Goal: Task Accomplishment & Management: Use online tool/utility

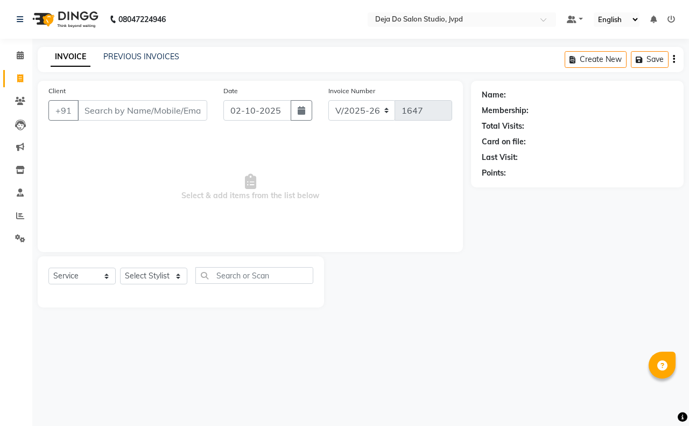
select select "7295"
select select "service"
click at [108, 50] on div "INVOICE PREVIOUS INVOICES Create New Save" at bounding box center [361, 59] width 646 height 25
click at [14, 100] on span at bounding box center [20, 101] width 19 height 12
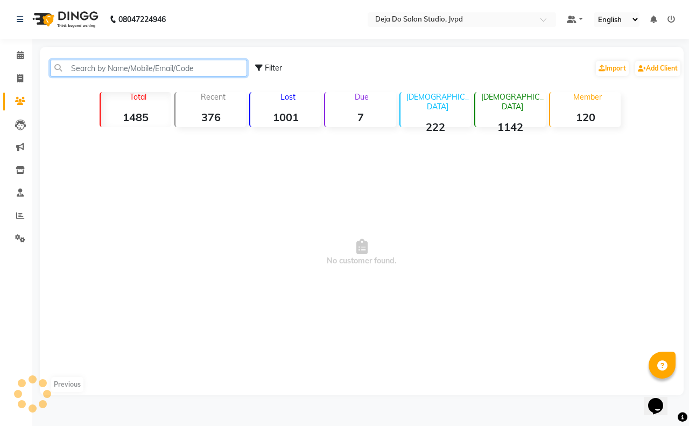
click at [94, 68] on input "text" at bounding box center [148, 68] width 197 height 17
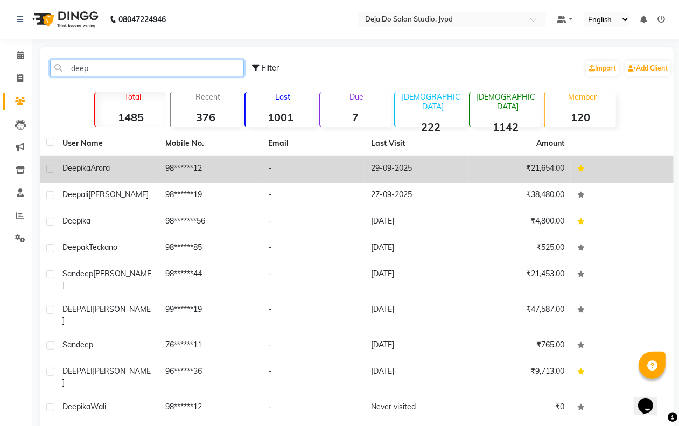
type input "deep"
click at [397, 162] on td "29-09-2025" at bounding box center [415, 169] width 103 height 26
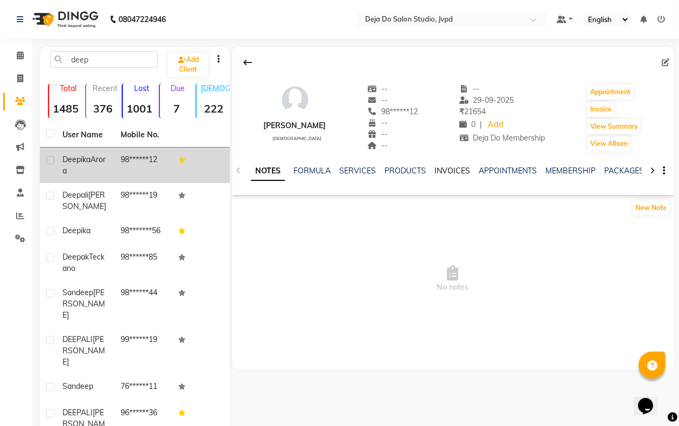
click at [455, 172] on link "INVOICES" at bounding box center [452, 171] width 36 height 10
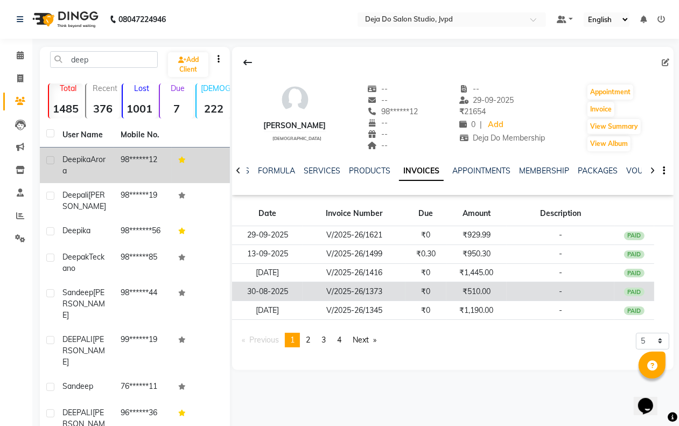
click at [512, 293] on td "-" at bounding box center [560, 291] width 108 height 19
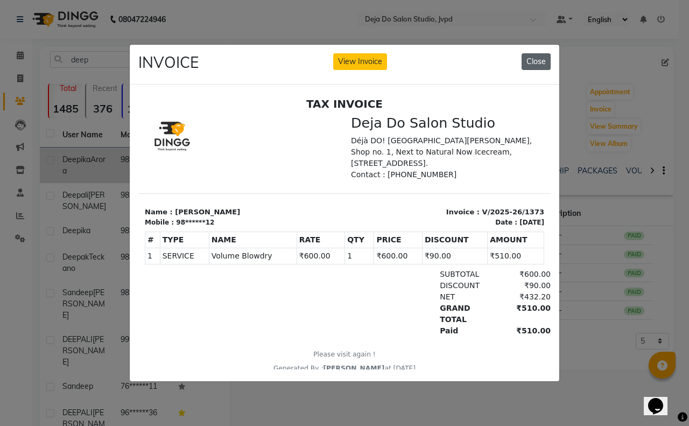
click at [544, 59] on button "Close" at bounding box center [535, 61] width 29 height 17
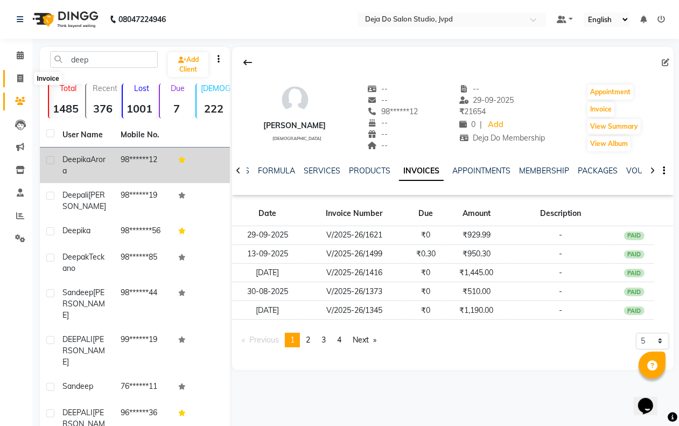
click at [23, 75] on span at bounding box center [20, 79] width 19 height 12
select select "7295"
select select "service"
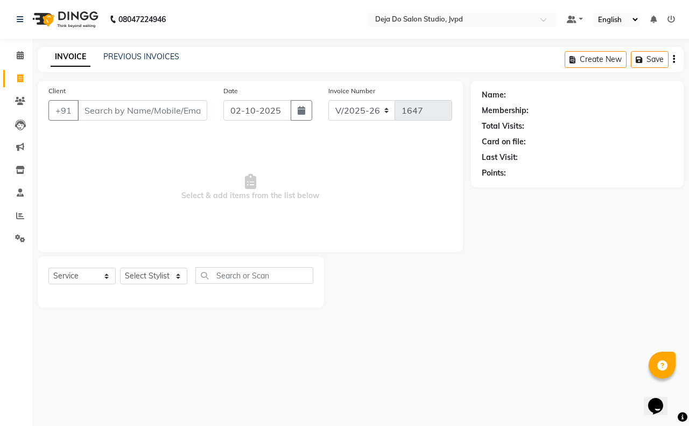
click at [122, 108] on input "Client" at bounding box center [142, 110] width 130 height 20
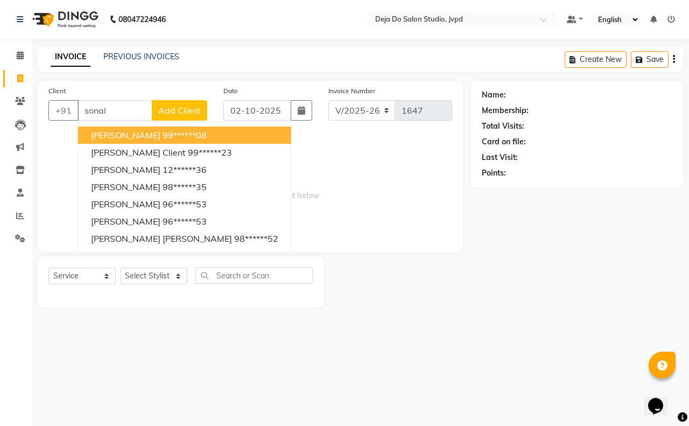
click at [203, 132] on button "[PERSON_NAME] 99******08" at bounding box center [184, 134] width 213 height 17
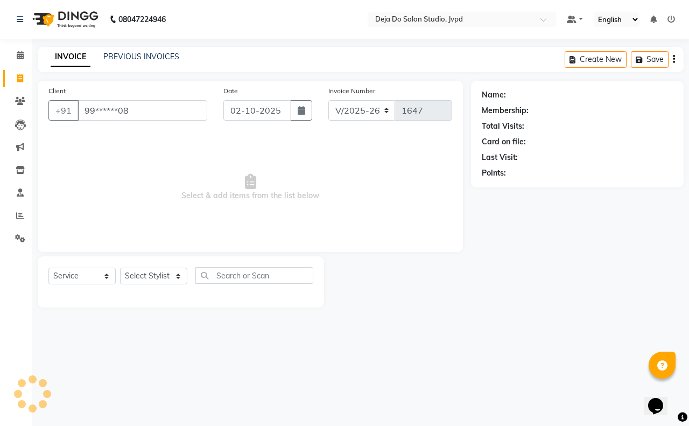
type input "99******08"
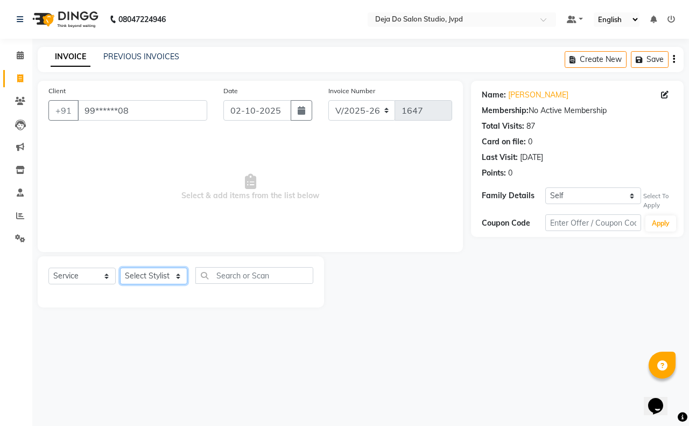
click at [145, 276] on select "Select Stylist Aditi Admin [PERSON_NAME] [PERSON_NAME] Danish [PERSON_NAME] [PE…" at bounding box center [153, 275] width 67 height 17
select select "62496"
click at [120, 267] on select "Select Stylist Aditi Admin [PERSON_NAME] [PERSON_NAME] Danish [PERSON_NAME] [PE…" at bounding box center [153, 275] width 67 height 17
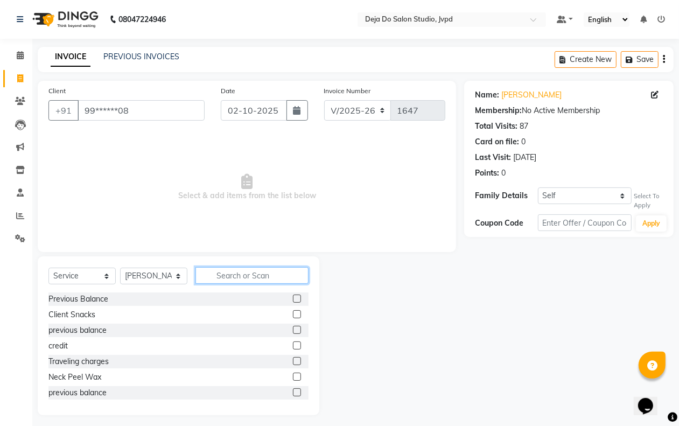
click at [225, 268] on input "text" at bounding box center [251, 275] width 113 height 17
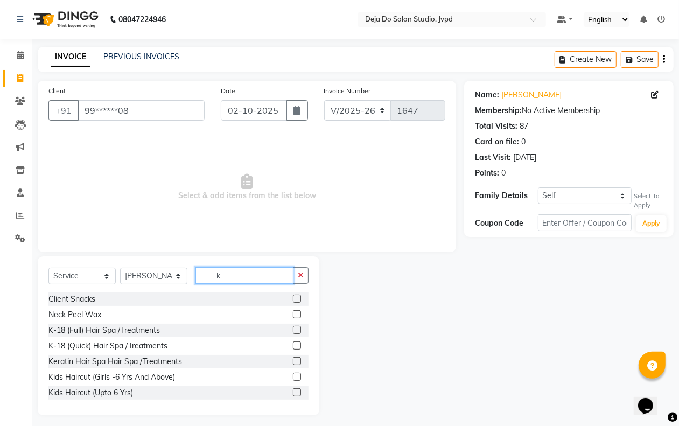
type input "k"
click at [293, 327] on label at bounding box center [297, 330] width 8 height 8
click at [293, 327] on input "checkbox" at bounding box center [296, 330] width 7 height 7
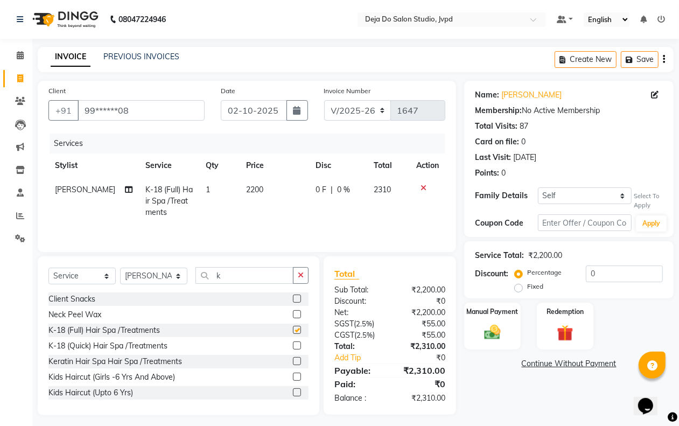
checkbox input "false"
click at [270, 210] on td "2200" at bounding box center [274, 201] width 70 height 47
select select "62496"
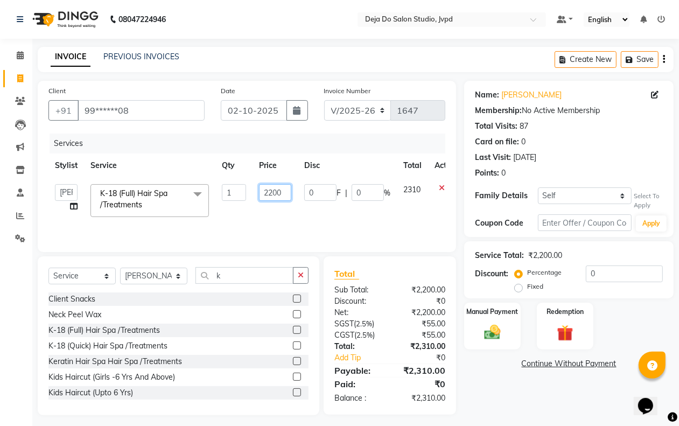
click at [272, 189] on input "2200" at bounding box center [275, 192] width 32 height 17
type input "2000"
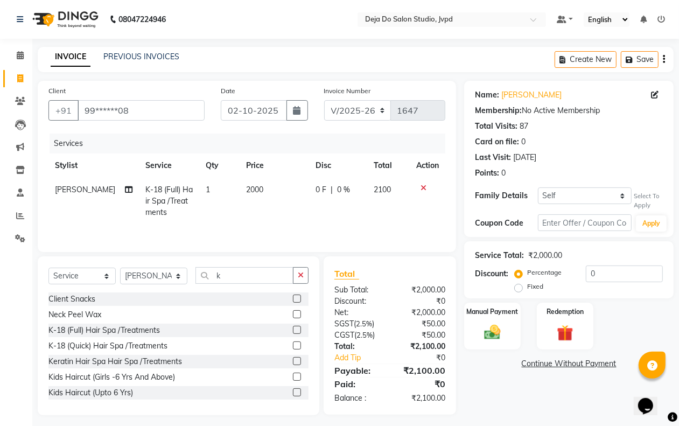
click at [298, 219] on tr "[PERSON_NAME] K-18 (Full) Hair Spa /Treatments 1 2000 0 F | 0 % 2100" at bounding box center [246, 201] width 397 height 47
click at [598, 270] on input "0" at bounding box center [624, 273] width 77 height 17
type input "15"
click at [504, 329] on img at bounding box center [491, 332] width 27 height 19
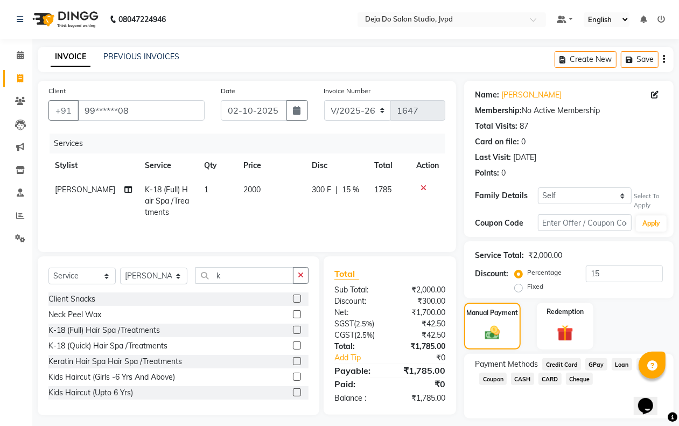
click at [595, 364] on span "GPay" at bounding box center [596, 364] width 22 height 12
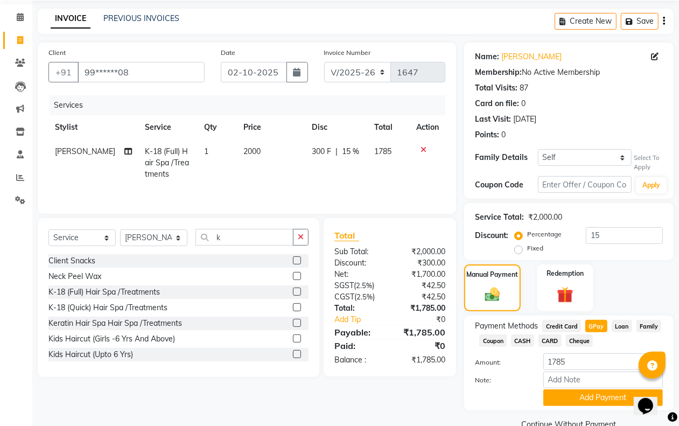
scroll to position [60, 0]
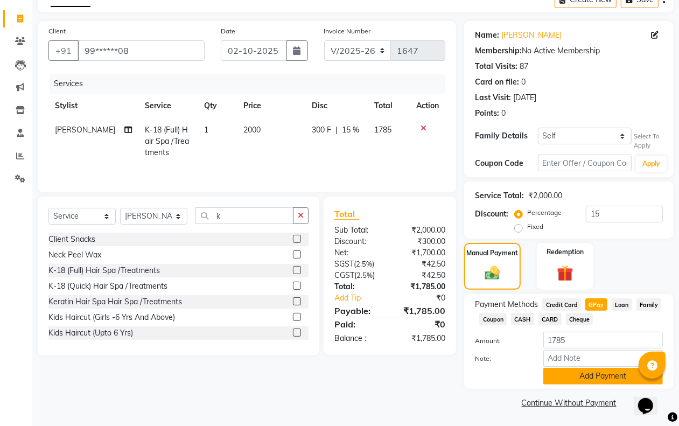
click at [582, 376] on button "Add Payment" at bounding box center [602, 376] width 119 height 17
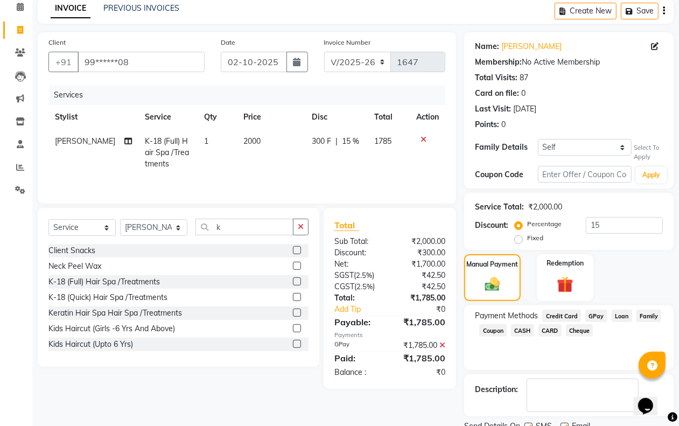
scroll to position [91, 0]
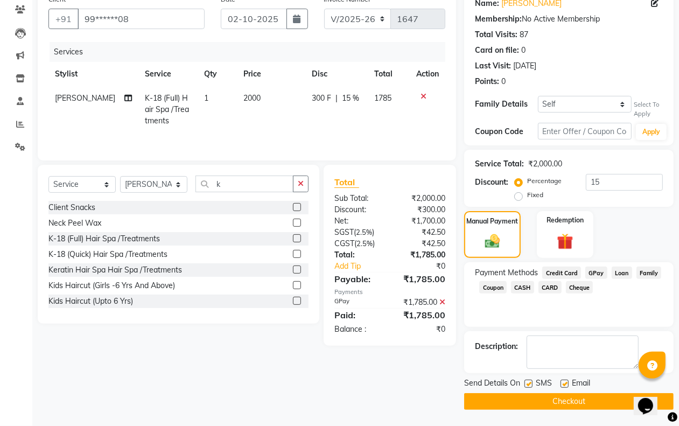
click at [546, 404] on button "Checkout" at bounding box center [568, 401] width 209 height 17
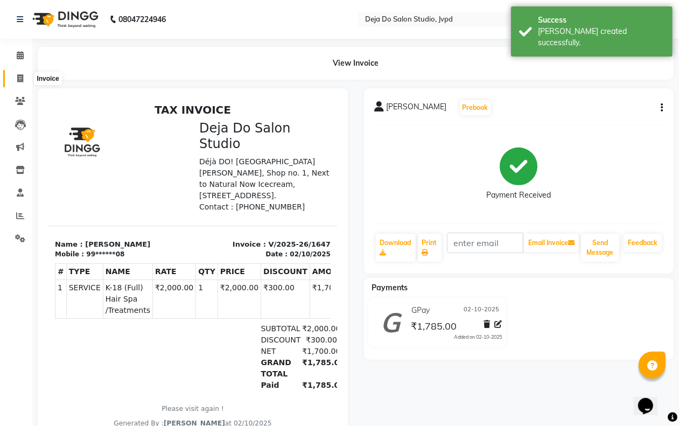
click at [24, 83] on span at bounding box center [20, 79] width 19 height 12
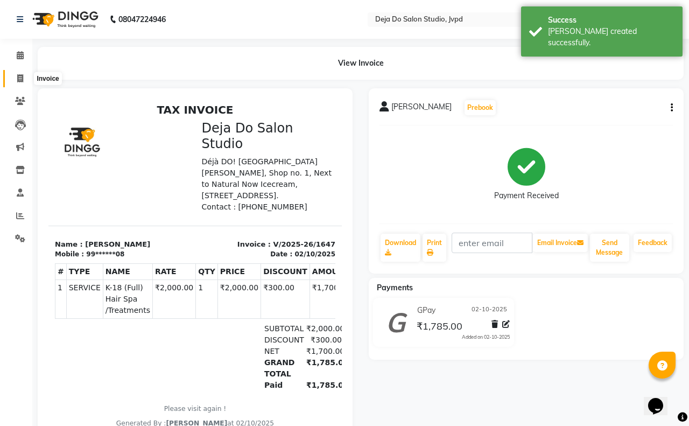
select select "7295"
select select "service"
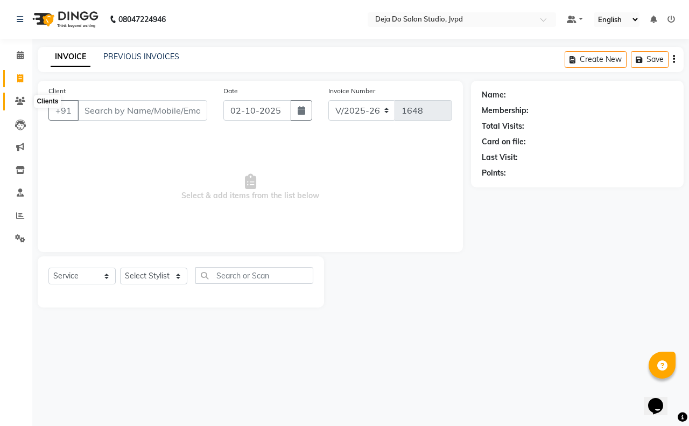
click at [17, 98] on icon at bounding box center [20, 101] width 10 height 8
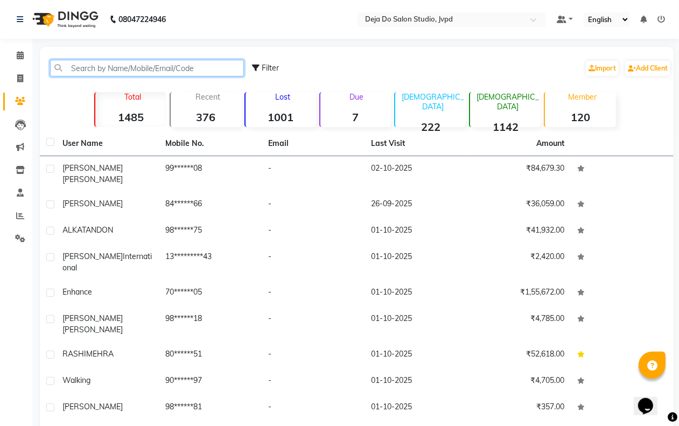
click at [100, 73] on input "text" at bounding box center [147, 68] width 194 height 17
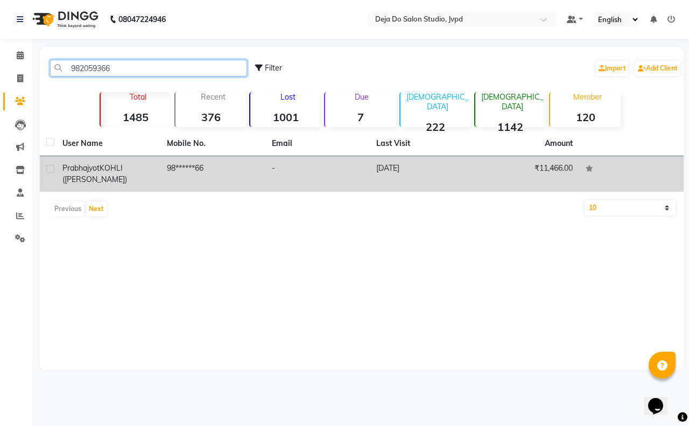
type input "982059366"
click at [192, 163] on td "98******66" at bounding box center [212, 174] width 104 height 36
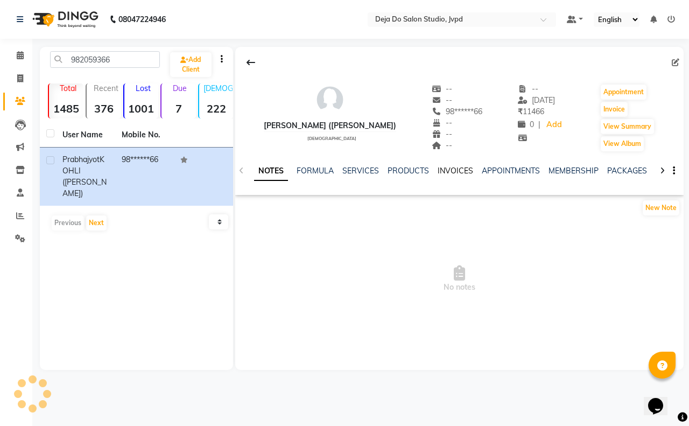
click at [448, 166] on link "INVOICES" at bounding box center [456, 171] width 36 height 10
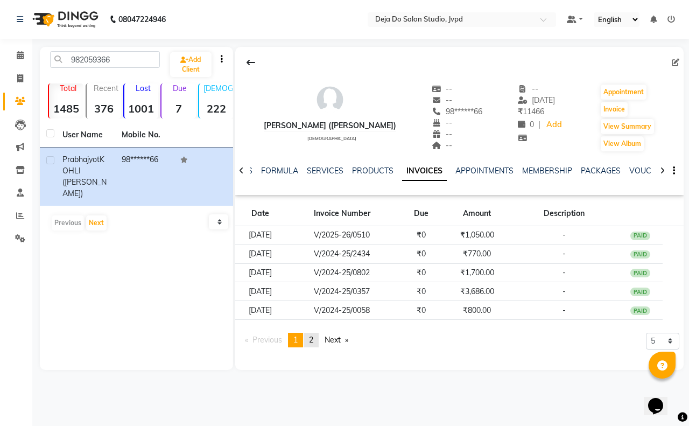
click at [313, 338] on span "2" at bounding box center [311, 340] width 4 height 10
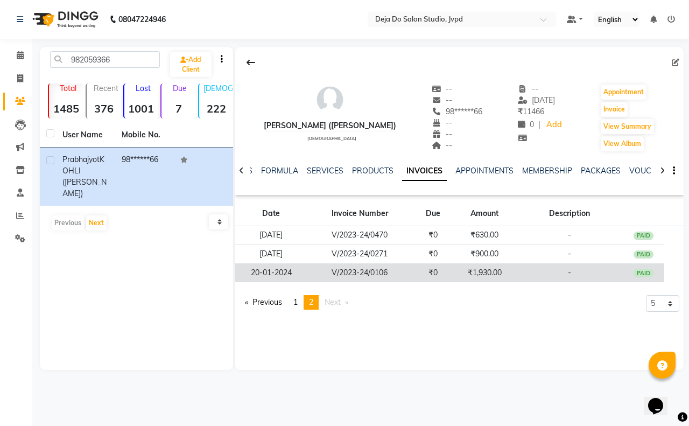
click at [591, 270] on td "-" at bounding box center [570, 272] width 108 height 19
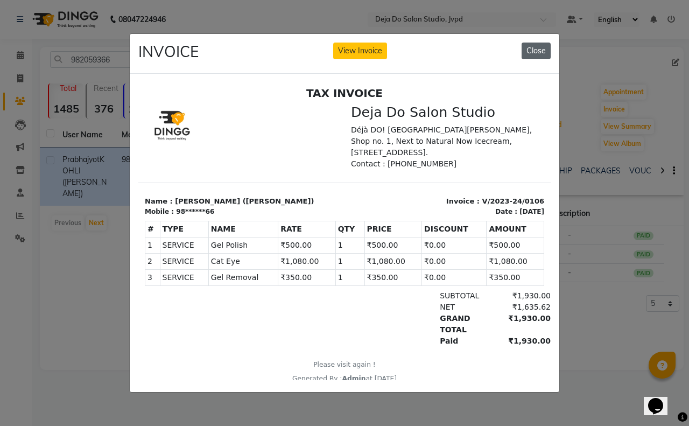
click at [532, 43] on button "Close" at bounding box center [535, 51] width 29 height 17
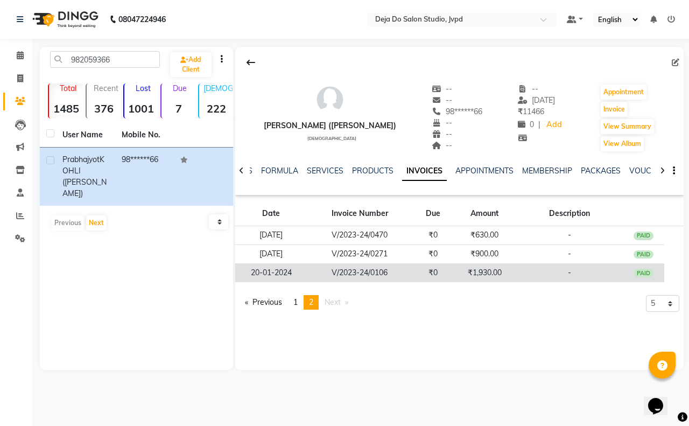
click at [513, 276] on td "₹1,930.00" at bounding box center [485, 272] width 62 height 19
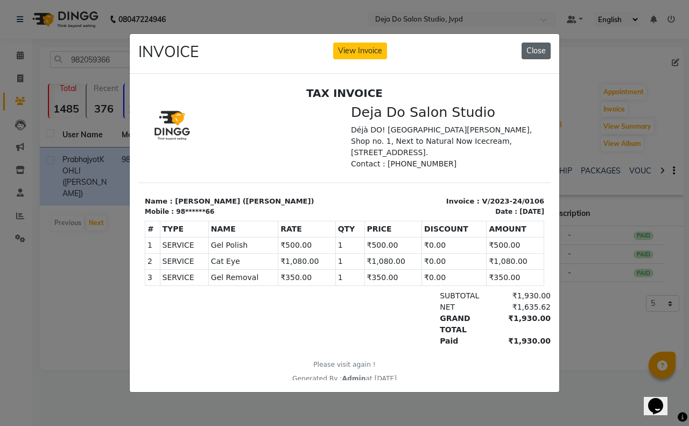
click at [526, 45] on button "Close" at bounding box center [535, 51] width 29 height 17
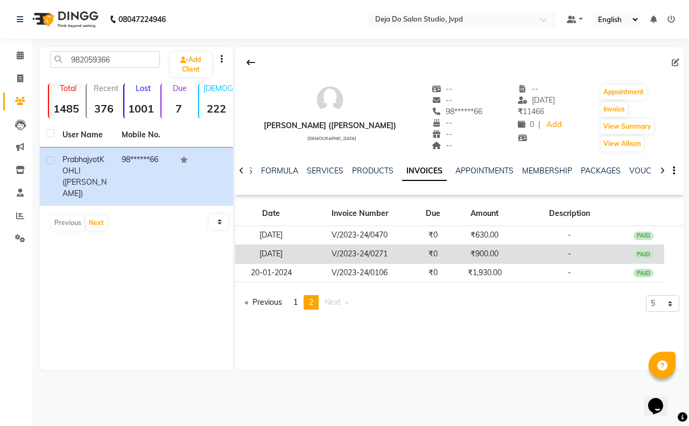
click at [487, 252] on td "₹900.00" at bounding box center [485, 253] width 62 height 19
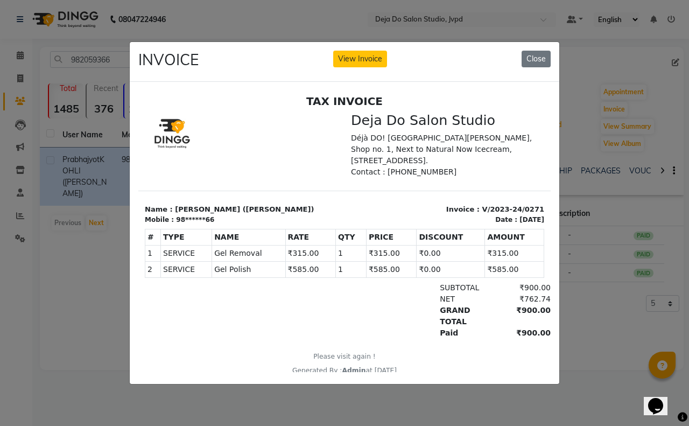
click at [546, 42] on div "INVOICE View Invoice Close" at bounding box center [344, 62] width 429 height 40
click at [538, 52] on button "Close" at bounding box center [535, 59] width 29 height 17
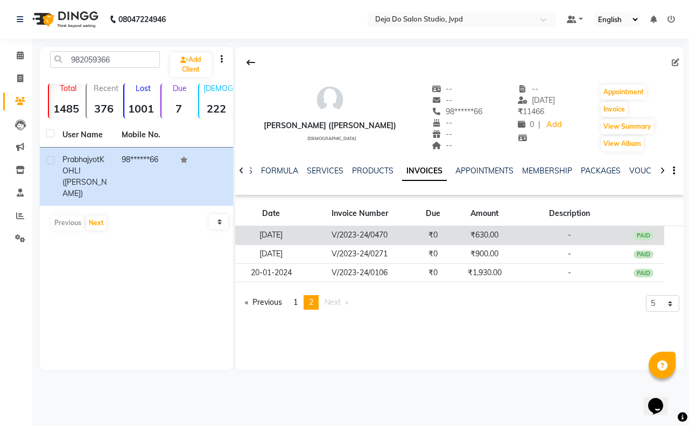
click at [507, 238] on td "₹630.00" at bounding box center [485, 235] width 62 height 19
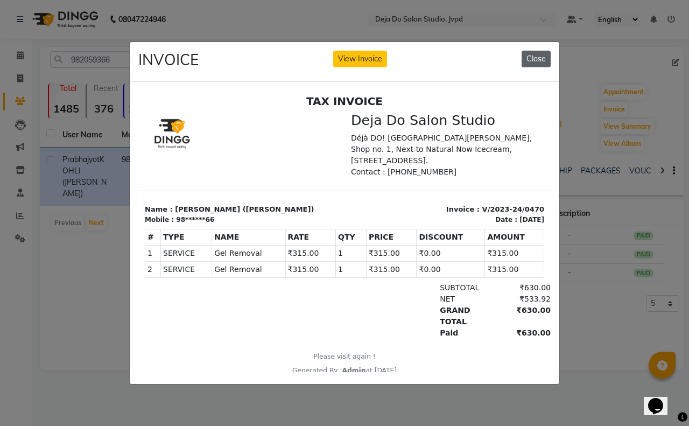
click at [542, 51] on button "Close" at bounding box center [535, 59] width 29 height 17
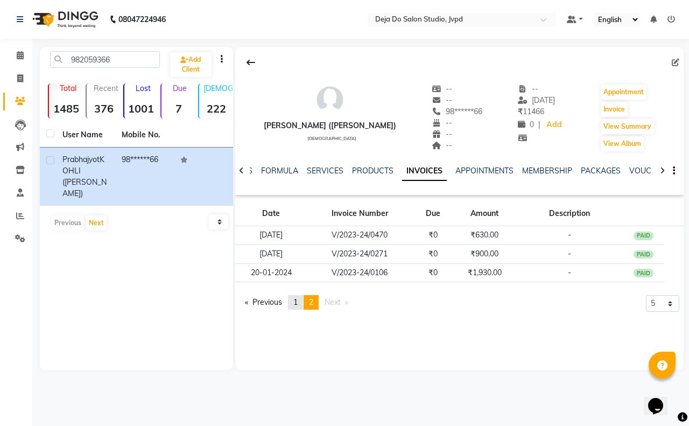
click at [300, 299] on link "page 1" at bounding box center [295, 302] width 15 height 15
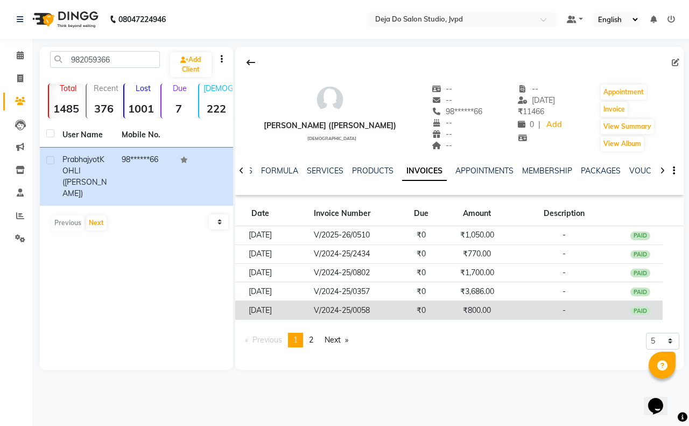
click at [453, 308] on td "₹800.00" at bounding box center [476, 310] width 67 height 19
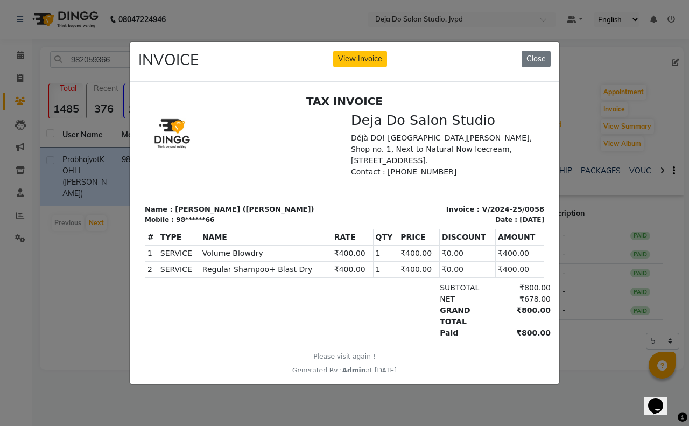
click at [556, 47] on div "INVOICE View Invoice Close" at bounding box center [344, 62] width 429 height 40
click at [549, 51] on button "Close" at bounding box center [535, 59] width 29 height 17
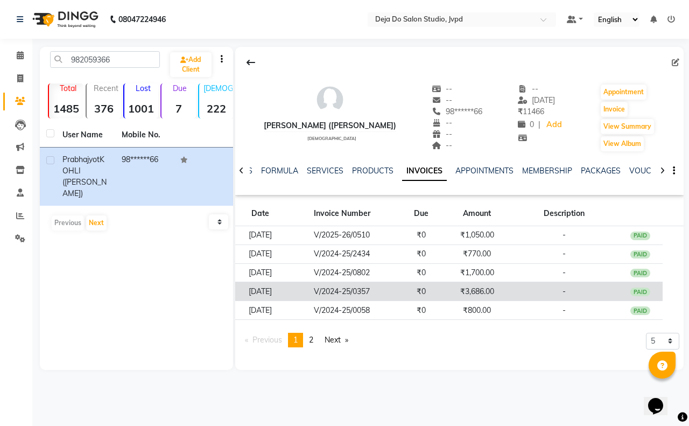
click at [482, 294] on td "₹3,686.00" at bounding box center [476, 291] width 67 height 19
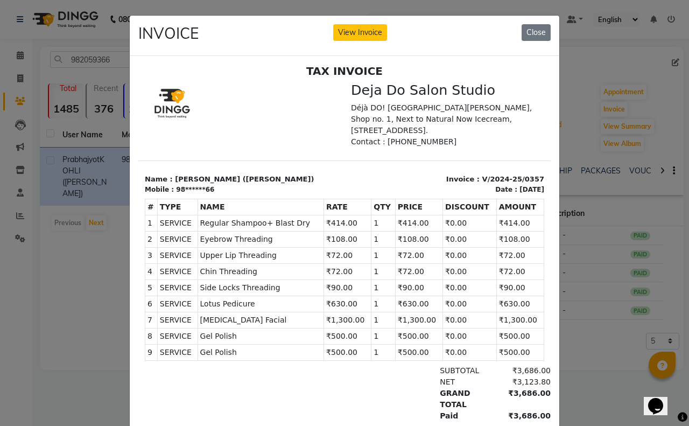
scroll to position [9, 0]
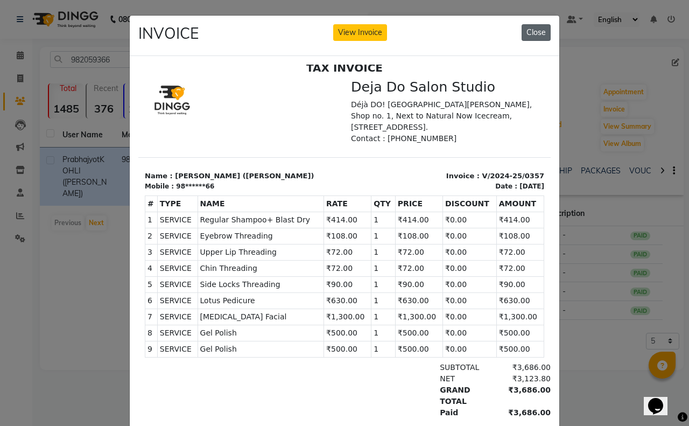
click at [521, 36] on button "Close" at bounding box center [535, 32] width 29 height 17
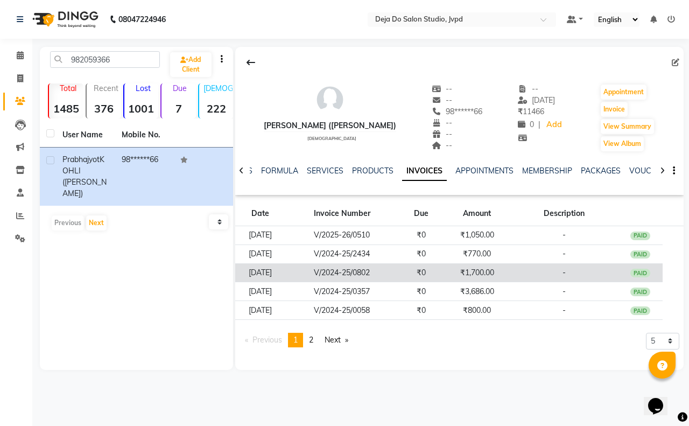
click at [530, 272] on td "-" at bounding box center [564, 272] width 108 height 19
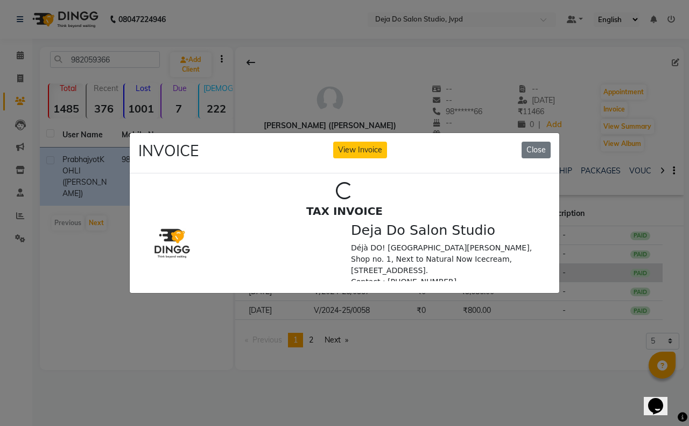
scroll to position [0, 0]
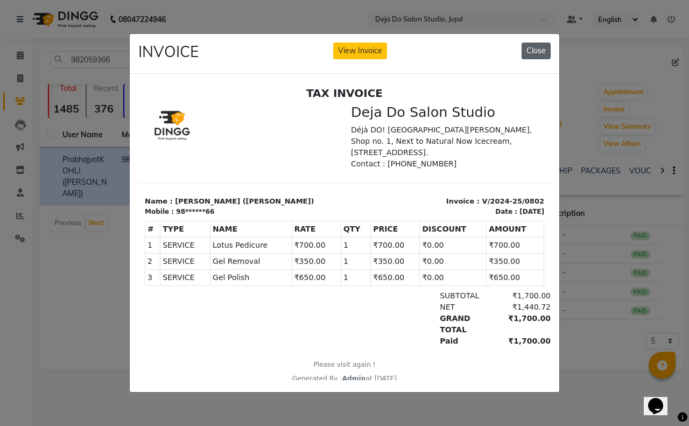
click at [528, 46] on button "Close" at bounding box center [535, 51] width 29 height 17
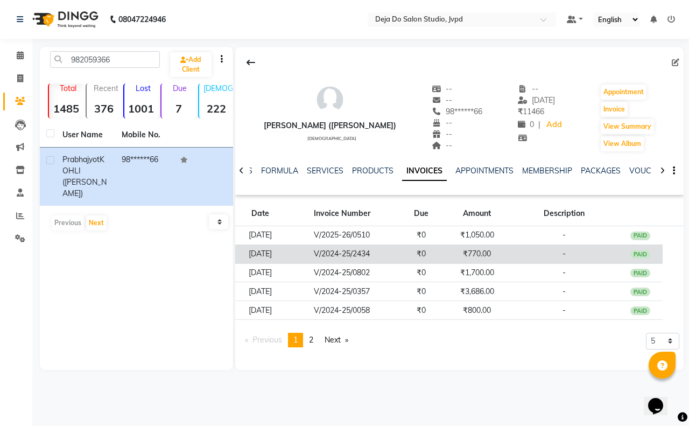
click at [501, 249] on td "₹770.00" at bounding box center [476, 253] width 67 height 19
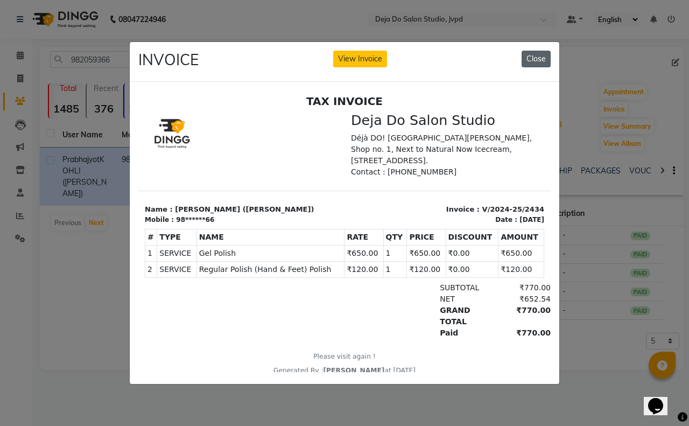
click at [539, 55] on button "Close" at bounding box center [535, 59] width 29 height 17
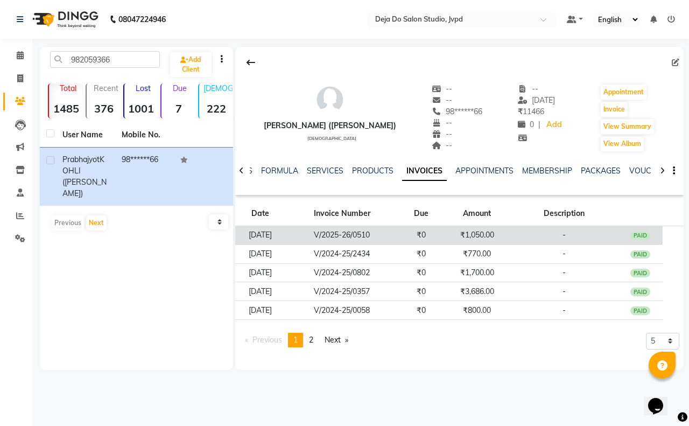
click at [489, 239] on td "₹1,050.00" at bounding box center [476, 235] width 67 height 19
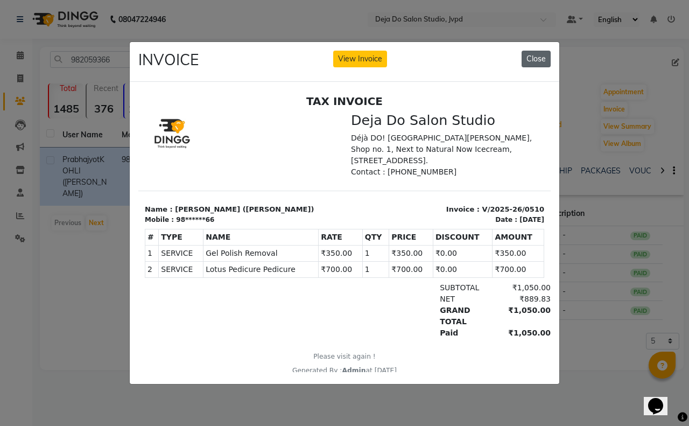
click at [539, 57] on button "Close" at bounding box center [535, 59] width 29 height 17
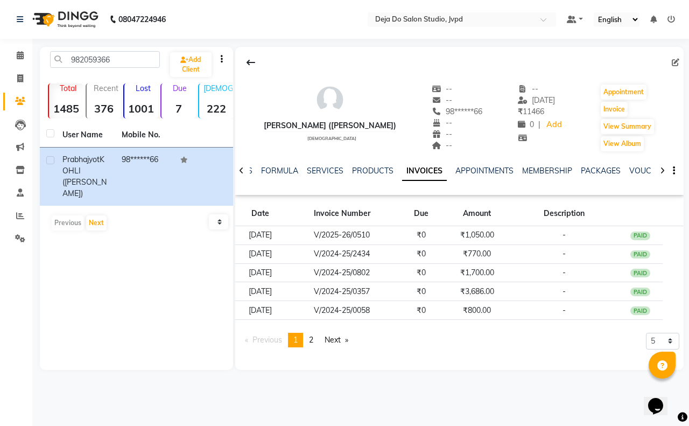
click at [15, 89] on li "Invoice" at bounding box center [16, 78] width 32 height 23
click at [17, 80] on icon at bounding box center [20, 78] width 6 height 8
select select "service"
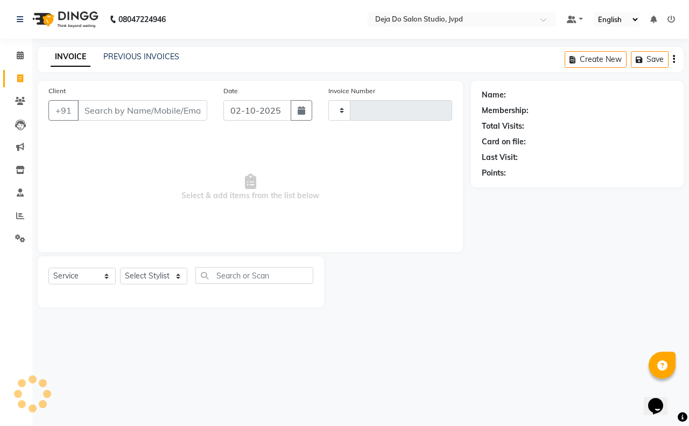
type input "1648"
select select "7295"
click at [95, 109] on input "Client" at bounding box center [142, 110] width 130 height 20
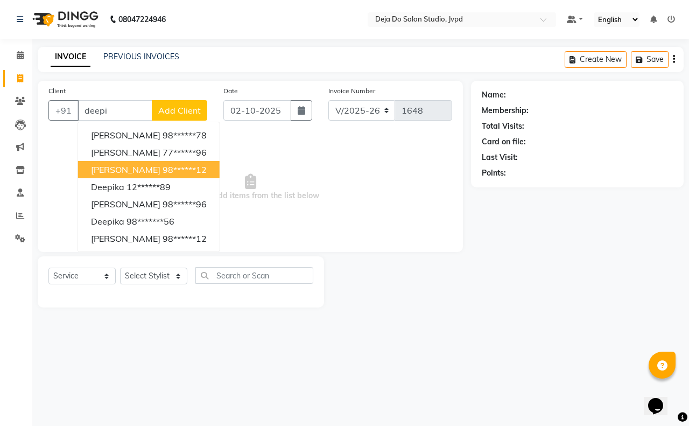
click at [114, 165] on span "[PERSON_NAME]" at bounding box center [125, 169] width 69 height 11
type input "98******12"
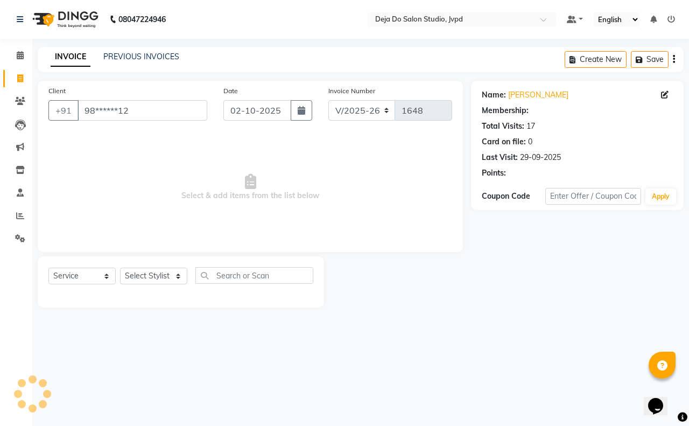
select select "1: Object"
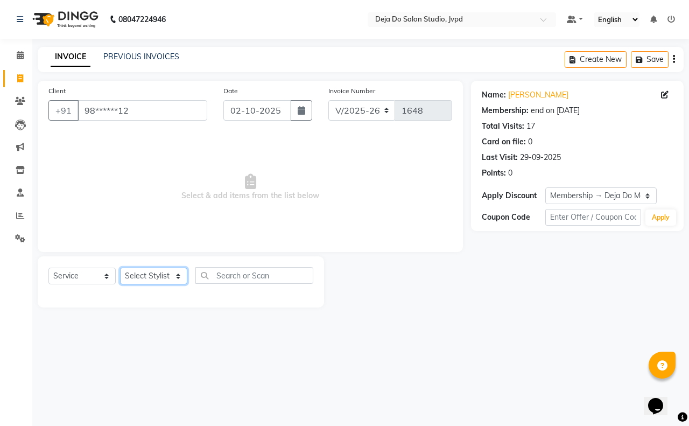
click at [147, 276] on select "Select Stylist Aditi Admin [PERSON_NAME] [PERSON_NAME] Danish [PERSON_NAME] [PE…" at bounding box center [153, 275] width 67 height 17
select select "62498"
click at [120, 267] on select "Select Stylist Aditi Admin [PERSON_NAME] [PERSON_NAME] Danish [PERSON_NAME] [PE…" at bounding box center [153, 275] width 67 height 17
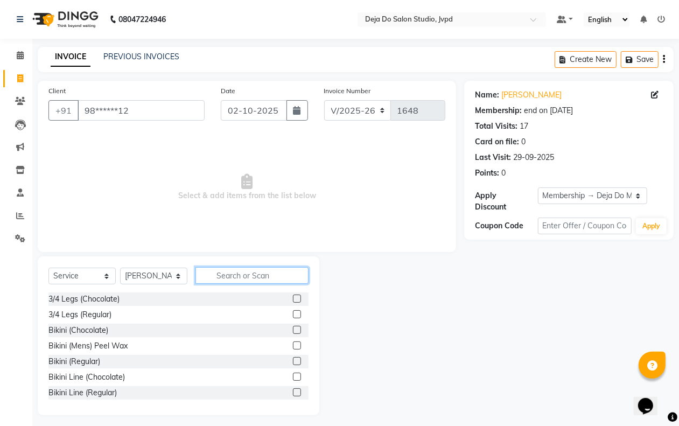
click at [236, 267] on input "text" at bounding box center [251, 275] width 113 height 17
click at [230, 269] on input "text" at bounding box center [251, 275] width 113 height 17
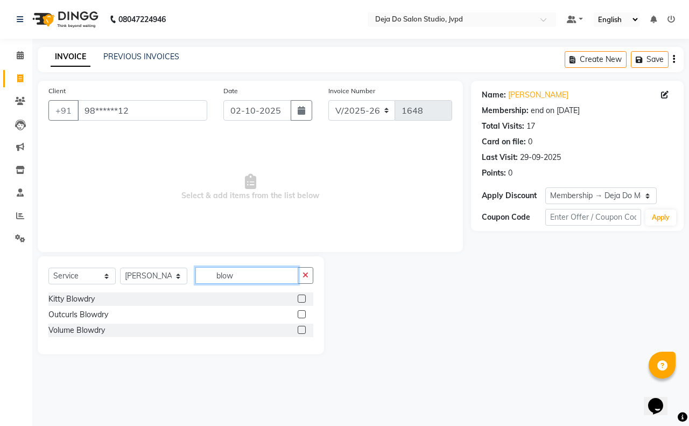
type input "blow"
click at [300, 329] on label at bounding box center [302, 330] width 8 height 8
click at [300, 329] on input "checkbox" at bounding box center [301, 330] width 7 height 7
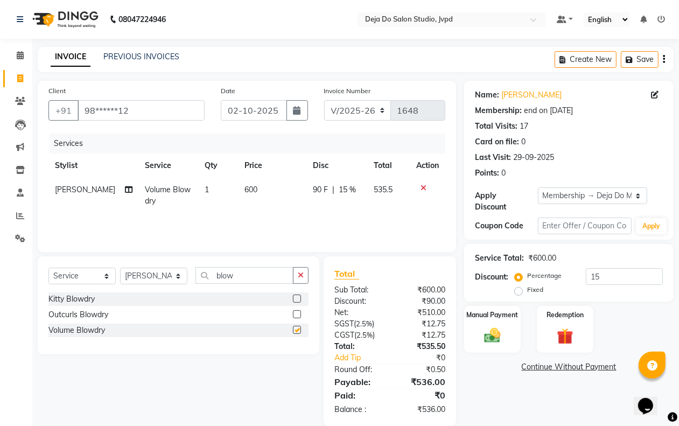
checkbox input "false"
click at [257, 203] on td "600" at bounding box center [272, 196] width 68 height 36
select select "62498"
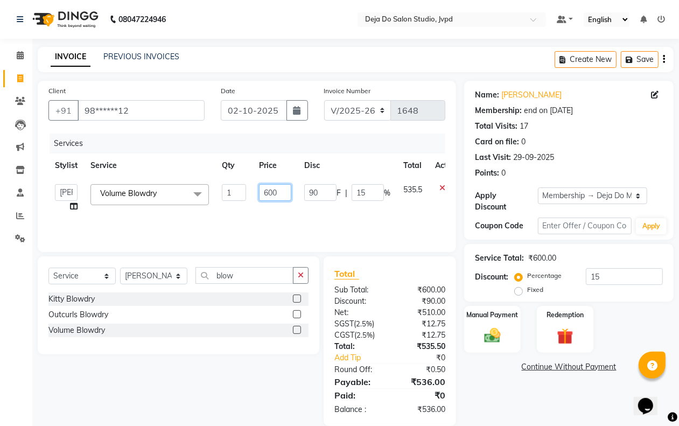
click at [280, 187] on input "600" at bounding box center [275, 192] width 32 height 17
type input "6047"
click at [506, 400] on div "Name: [PERSON_NAME] Membership: end on [DATE] Total Visits: 17 Card on file: 0 …" at bounding box center [572, 253] width 217 height 345
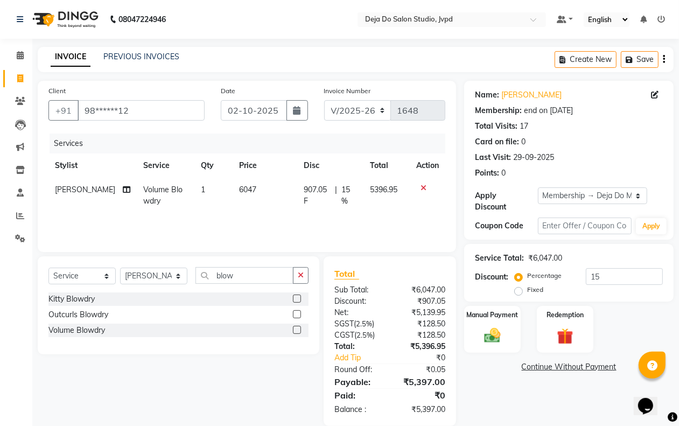
click at [262, 194] on td "6047" at bounding box center [264, 196] width 65 height 36
select select "62498"
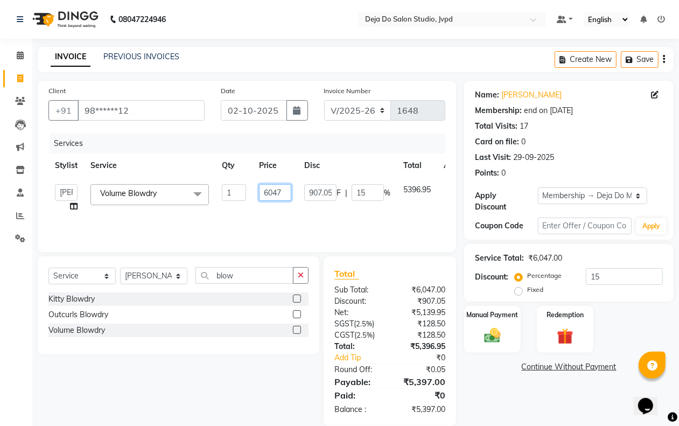
click at [284, 189] on input "6047" at bounding box center [275, 192] width 32 height 17
type input "605"
click at [486, 380] on div "Name: [PERSON_NAME] Membership: end on [DATE] Total Visits: 17 Card on file: 0 …" at bounding box center [572, 253] width 217 height 345
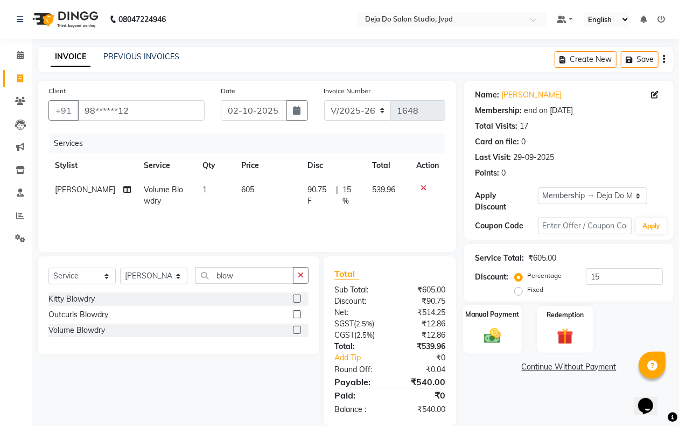
click at [489, 331] on img at bounding box center [491, 335] width 27 height 19
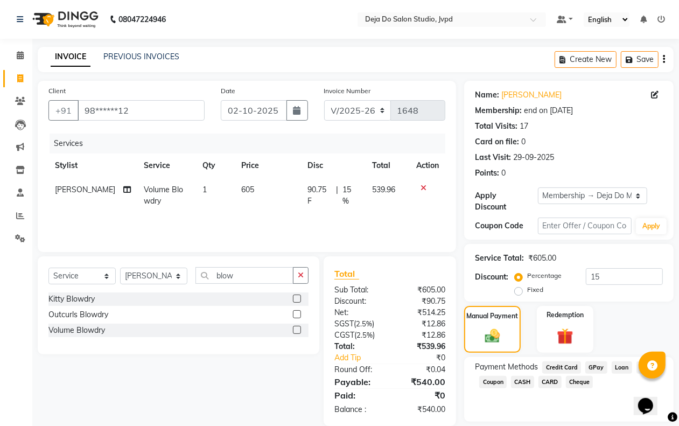
click at [523, 383] on span "CASH" at bounding box center [522, 382] width 23 height 12
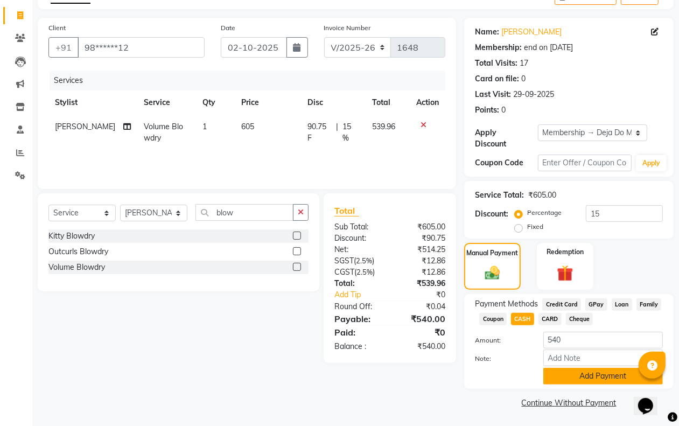
click at [549, 377] on button "Add Payment" at bounding box center [602, 376] width 119 height 17
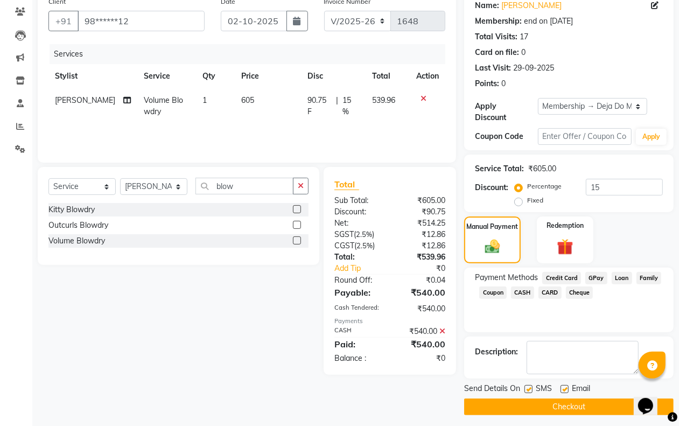
scroll to position [95, 0]
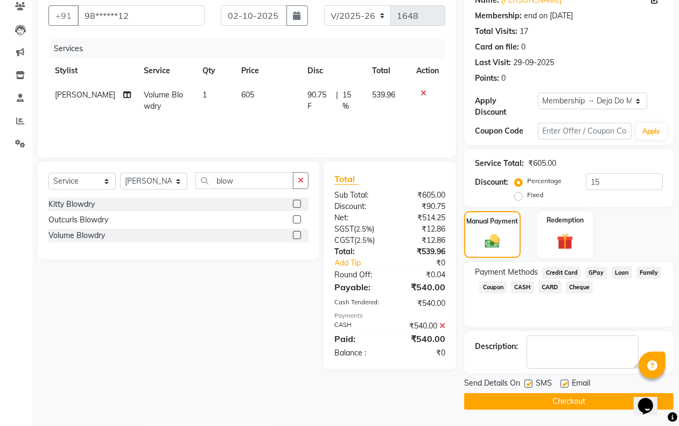
click at [534, 399] on button "Checkout" at bounding box center [568, 401] width 209 height 17
